Goal: Task Accomplishment & Management: Use online tool/utility

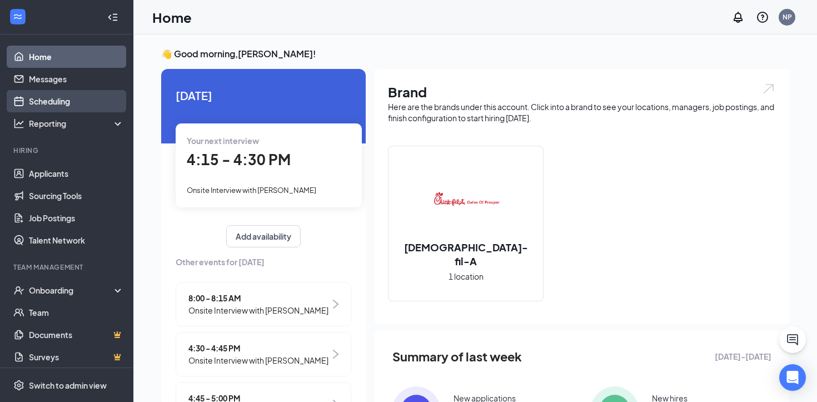
click at [77, 101] on link "Scheduling" at bounding box center [76, 101] width 95 height 22
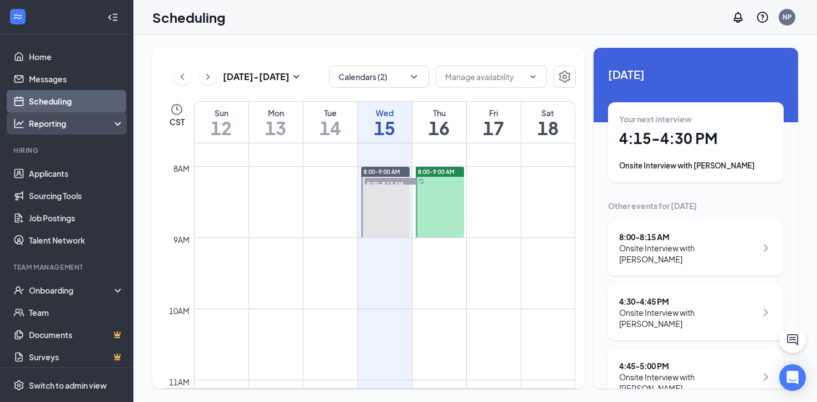
click at [48, 127] on div "Reporting" at bounding box center [77, 123] width 96 height 11
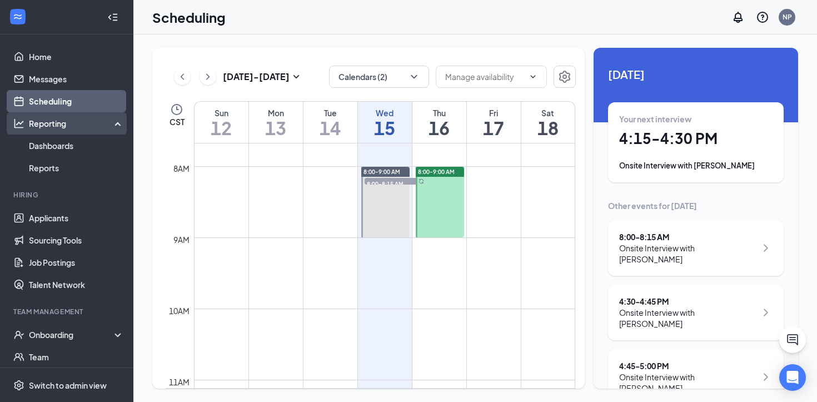
click at [58, 120] on div "Reporting" at bounding box center [77, 123] width 96 height 11
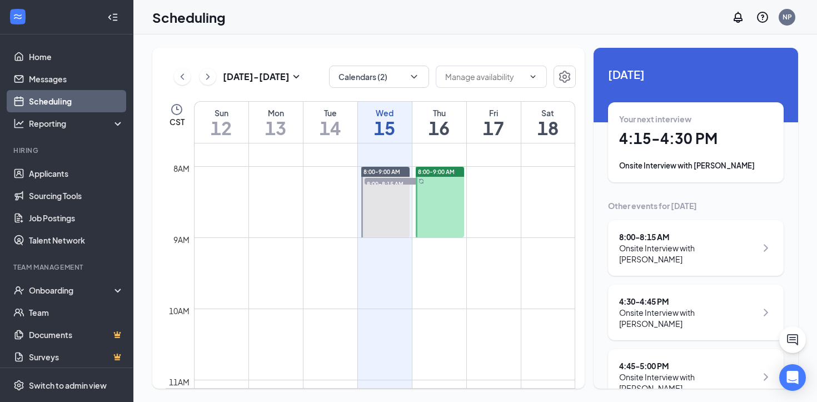
click at [378, 122] on h1 "15" at bounding box center [385, 127] width 54 height 19
click at [623, 82] on span "[DATE]" at bounding box center [696, 74] width 176 height 17
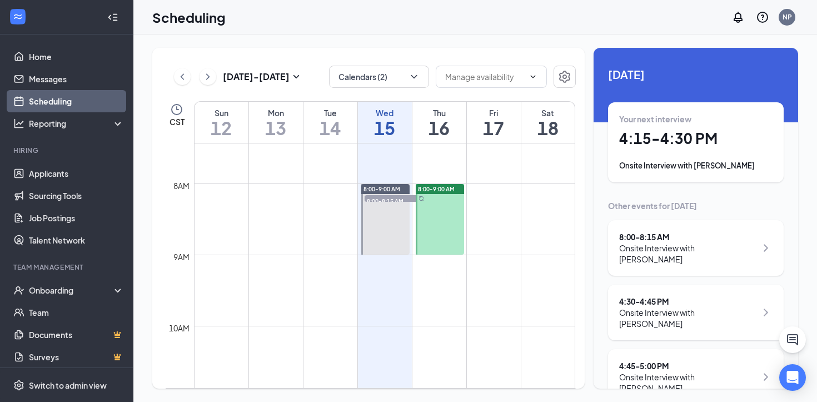
scroll to position [528, 0]
click at [52, 54] on link "Home" at bounding box center [76, 57] width 95 height 22
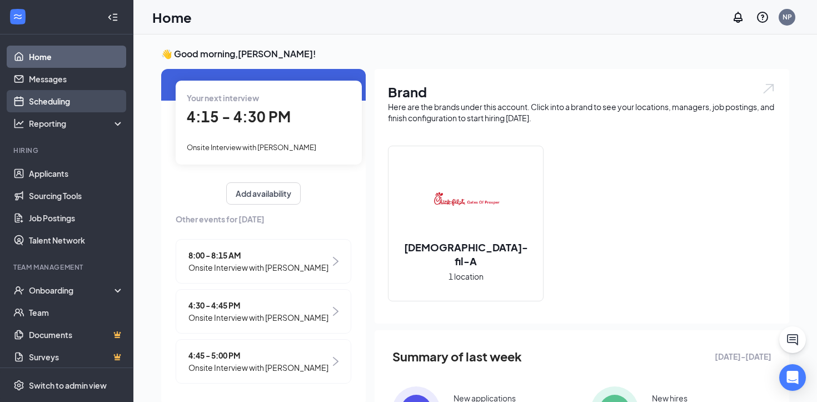
click at [66, 93] on link "Scheduling" at bounding box center [76, 101] width 95 height 22
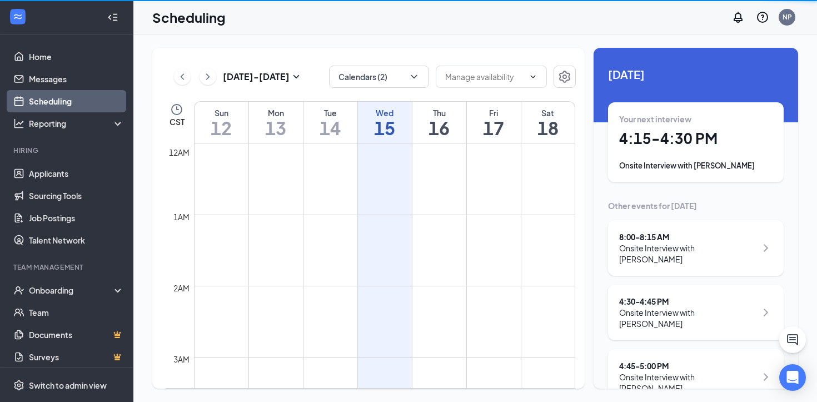
scroll to position [546, 0]
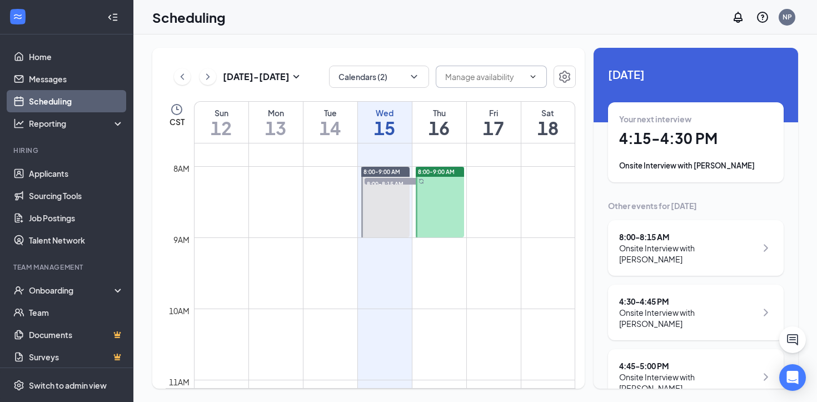
click at [524, 85] on span at bounding box center [491, 77] width 111 height 22
click at [538, 71] on span at bounding box center [491, 77] width 111 height 22
click at [59, 128] on div "Reporting" at bounding box center [77, 123] width 96 height 11
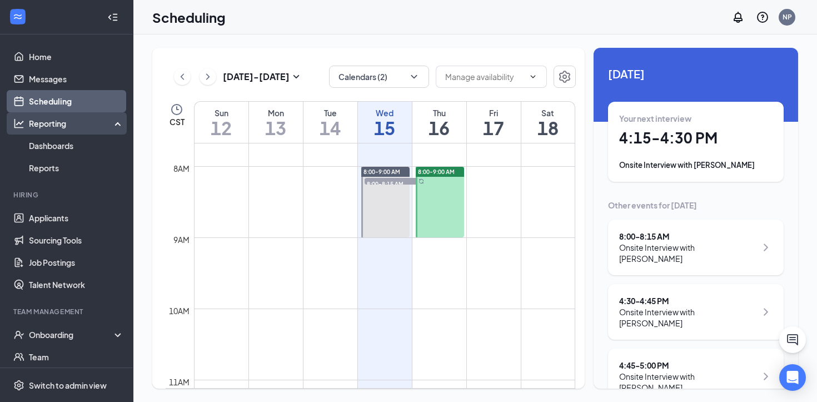
click at [56, 121] on div "Reporting" at bounding box center [77, 123] width 96 height 11
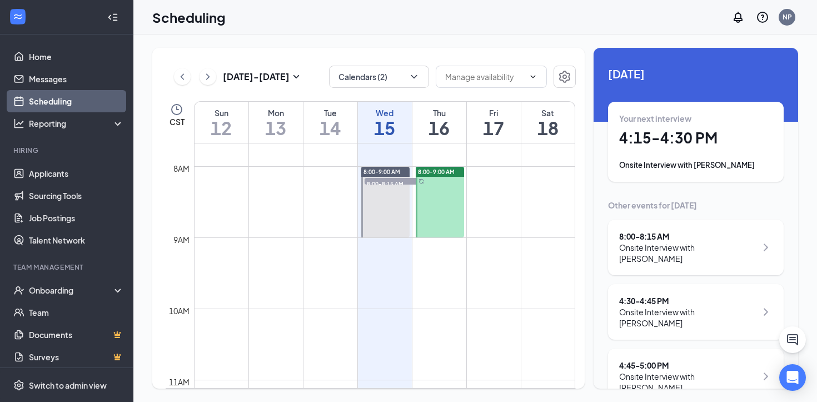
click at [113, 16] on icon "Collapse" at bounding box center [112, 17] width 11 height 11
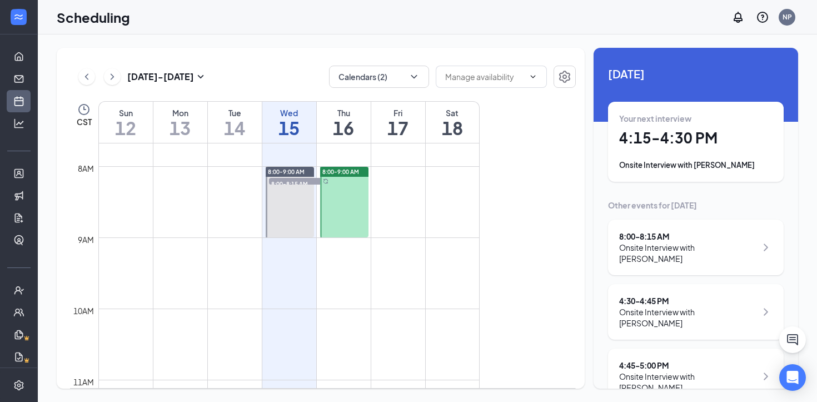
scroll to position [0, 0]
click at [26, 24] on div at bounding box center [19, 17] width 22 height 22
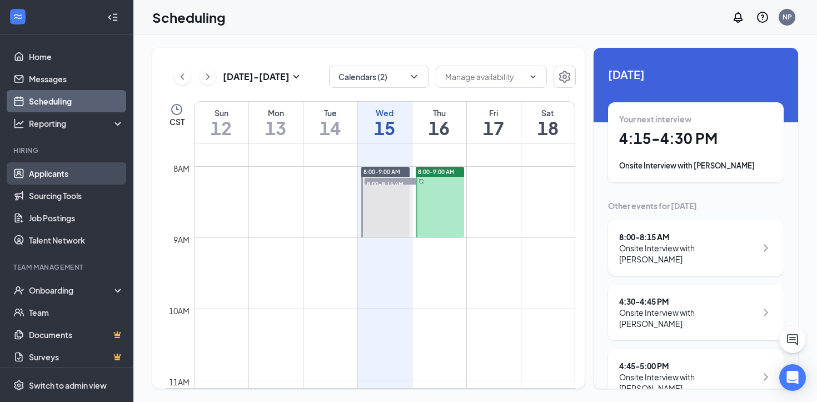
click at [72, 174] on link "Applicants" at bounding box center [76, 173] width 95 height 22
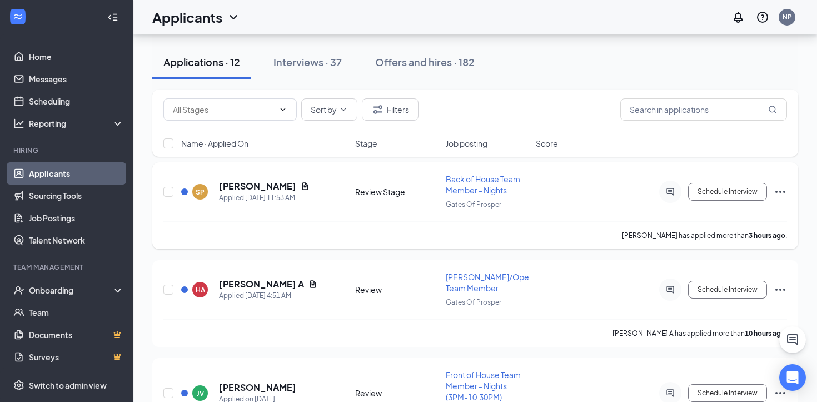
scroll to position [57, 0]
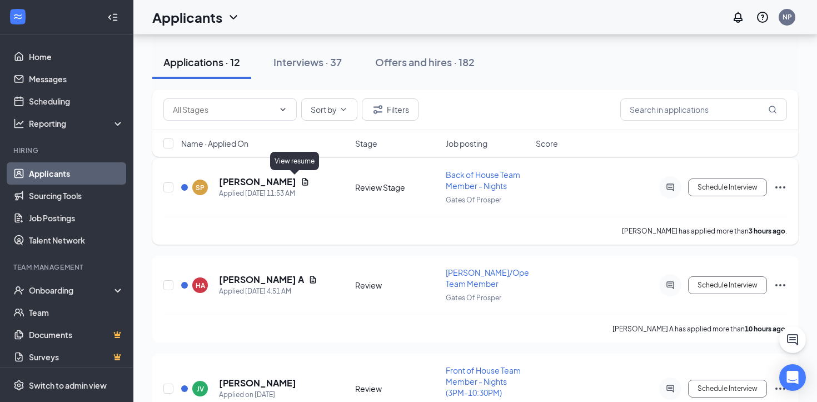
click at [301, 183] on icon "Document" at bounding box center [305, 181] width 9 height 9
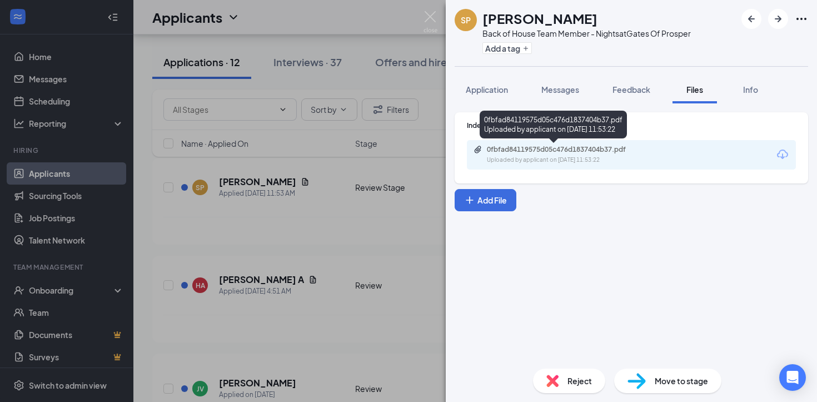
click at [592, 153] on div "0fbfad84119575d05c476d1837404b37.pdf" at bounding box center [565, 149] width 156 height 9
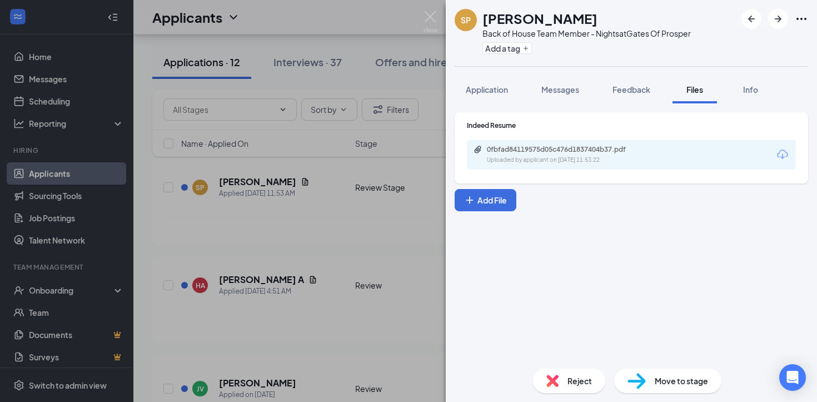
click at [340, 144] on div "SP [PERSON_NAME] Back of House Team Member - Nights at Gates Of Prosper Add a t…" at bounding box center [408, 201] width 817 height 402
